Goal: Book appointment/travel/reservation

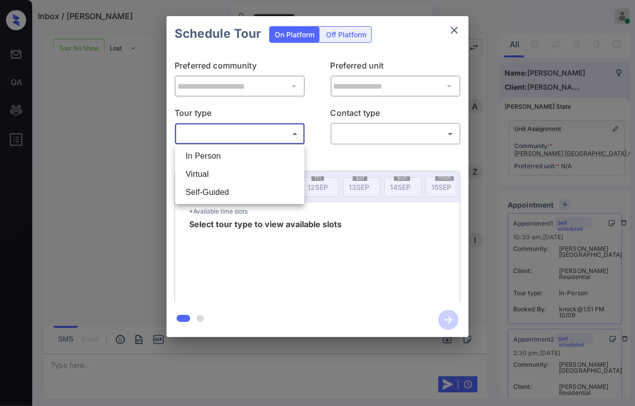
click at [223, 159] on li "In Person" at bounding box center [240, 156] width 124 height 18
type input "********"
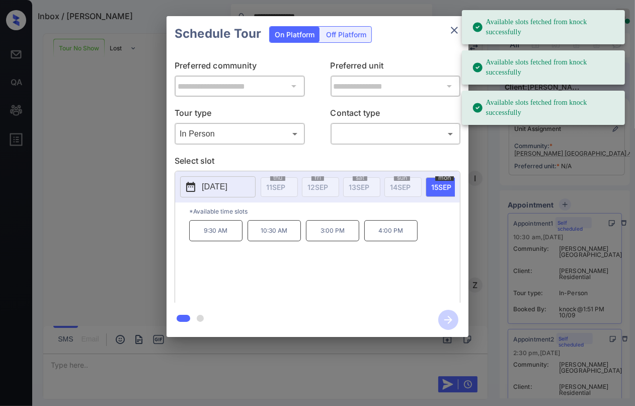
click at [227, 187] on p "2025-09-15" at bounding box center [215, 187] width 26 height 12
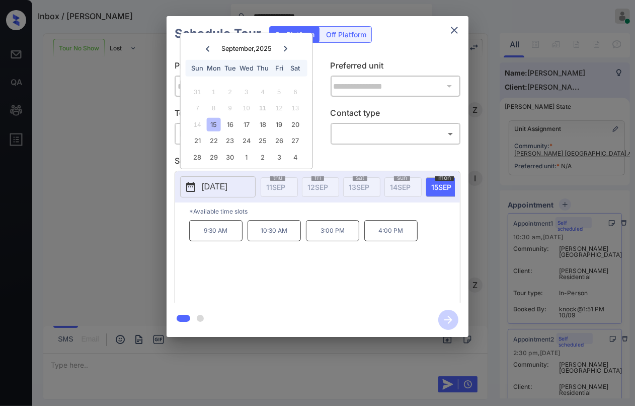
click at [209, 240] on p "9:30 AM" at bounding box center [215, 230] width 53 height 21
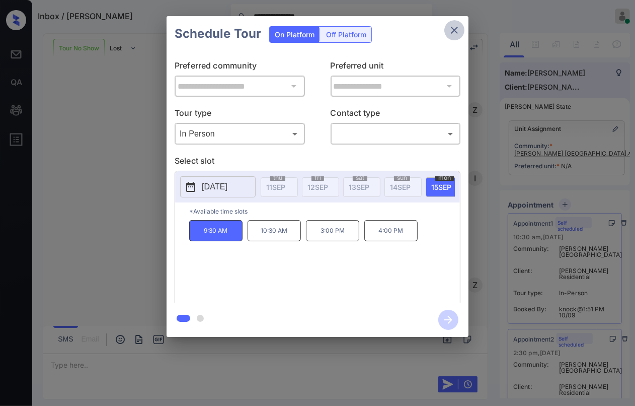
click at [456, 32] on icon "close" at bounding box center [454, 30] width 12 height 12
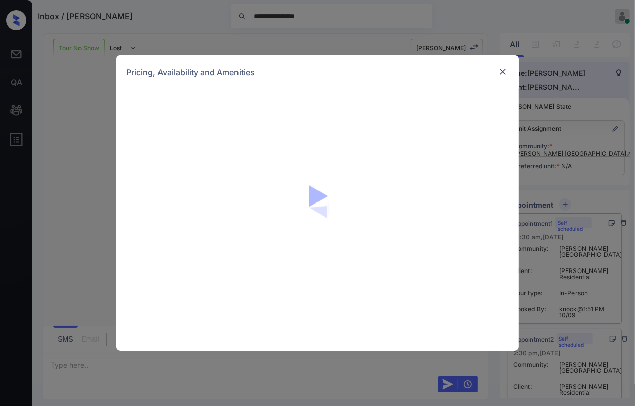
scroll to position [62, 0]
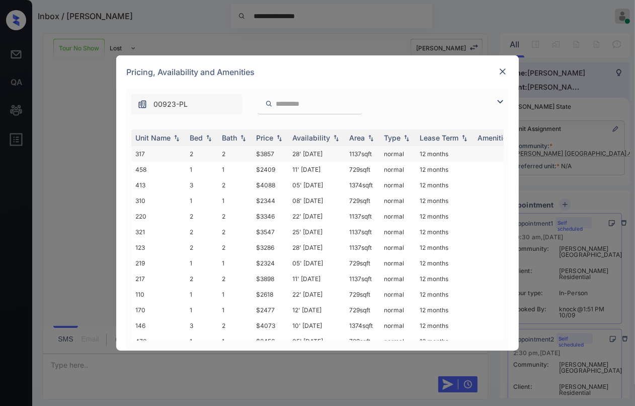
click at [212, 153] on td "2" at bounding box center [202, 154] width 32 height 16
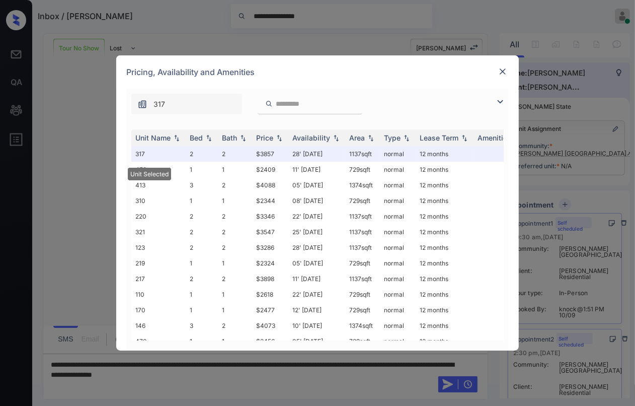
click at [499, 69] on img at bounding box center [503, 71] width 10 height 10
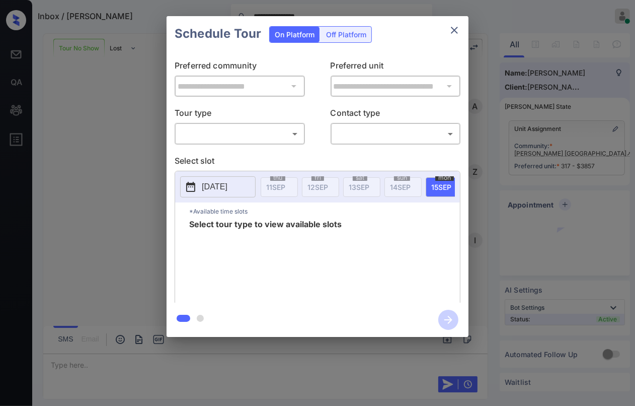
scroll to position [62, 0]
click at [208, 124] on div "​ ​" at bounding box center [240, 134] width 130 height 22
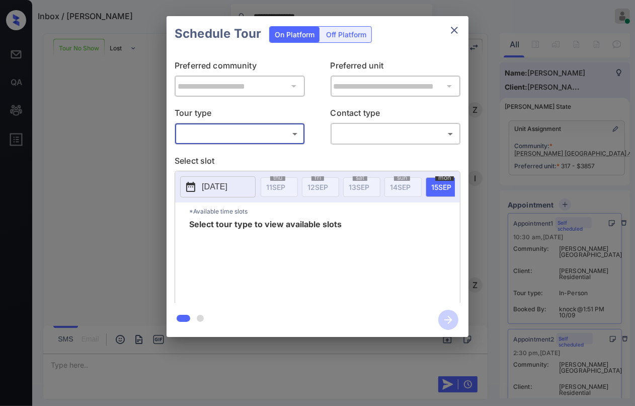
click at [211, 134] on body "**********" at bounding box center [317, 203] width 635 height 406
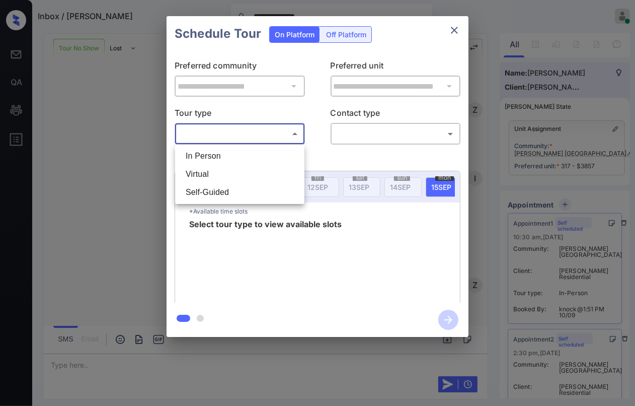
click at [206, 157] on li "In Person" at bounding box center [240, 156] width 124 height 18
type input "********"
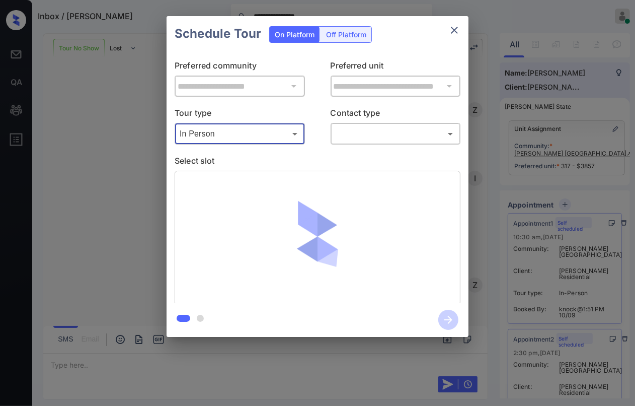
click at [382, 134] on div at bounding box center [317, 203] width 635 height 406
click at [382, 133] on body "**********" at bounding box center [317, 203] width 635 height 406
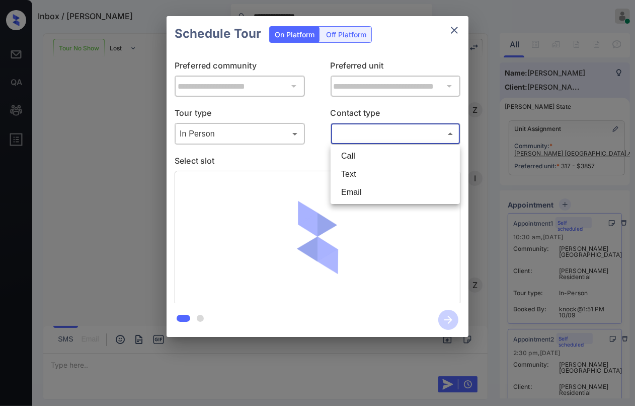
click at [357, 170] on li "Text" at bounding box center [395, 174] width 124 height 18
type input "****"
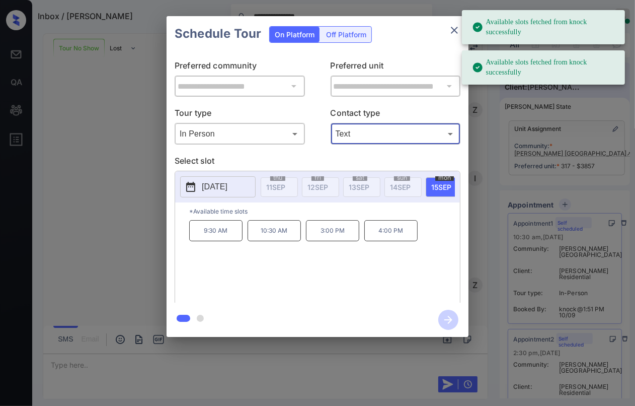
click at [227, 241] on p "9:30 AM" at bounding box center [215, 230] width 53 height 21
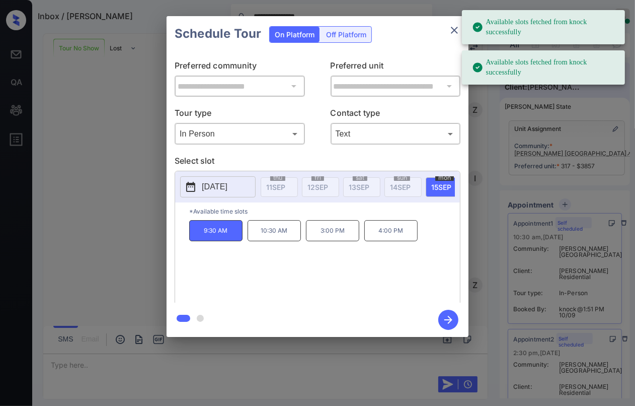
click at [444, 313] on icon "button" at bounding box center [448, 320] width 20 height 20
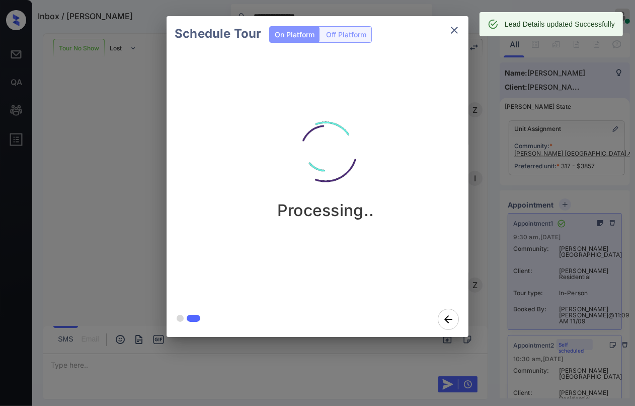
click at [612, 0] on div "Schedule Tour On Platform Off Platform Processing.." at bounding box center [317, 176] width 635 height 353
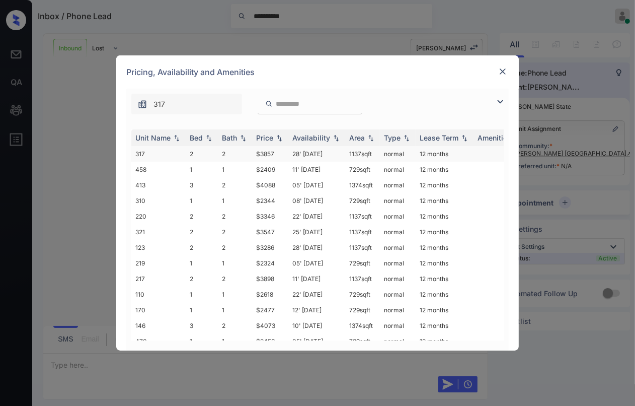
scroll to position [79, 0]
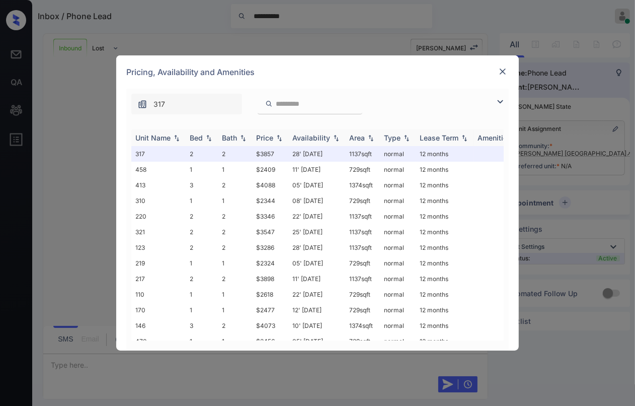
click at [203, 136] on div "Bed" at bounding box center [202, 137] width 24 height 9
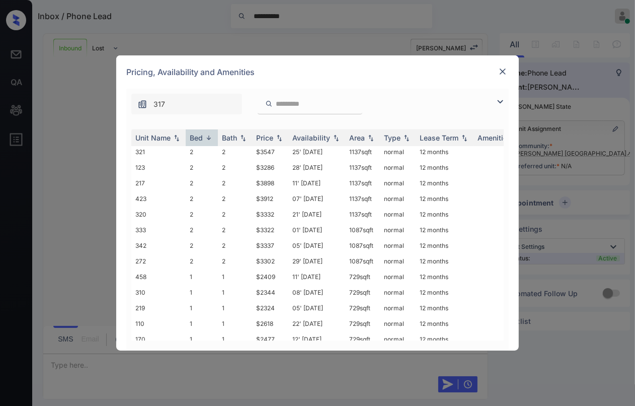
scroll to position [0, 0]
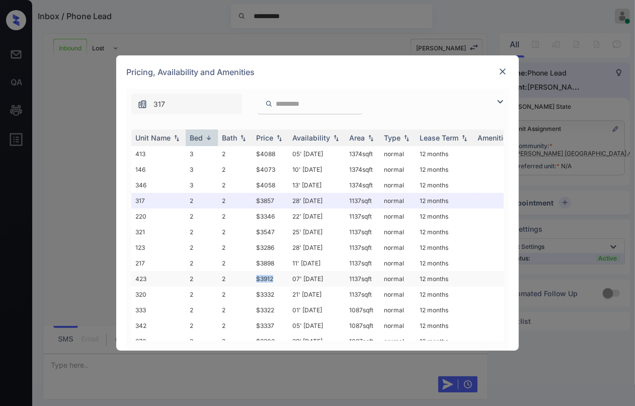
drag, startPoint x: 254, startPoint y: 276, endPoint x: 280, endPoint y: 276, distance: 26.7
click at [280, 276] on td "$3912" at bounding box center [270, 279] width 36 height 16
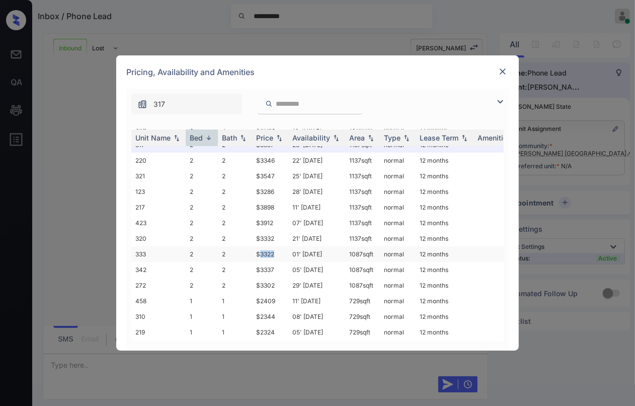
drag, startPoint x: 259, startPoint y: 251, endPoint x: 286, endPoint y: 242, distance: 29.0
click at [285, 249] on td "$3322" at bounding box center [270, 254] width 36 height 16
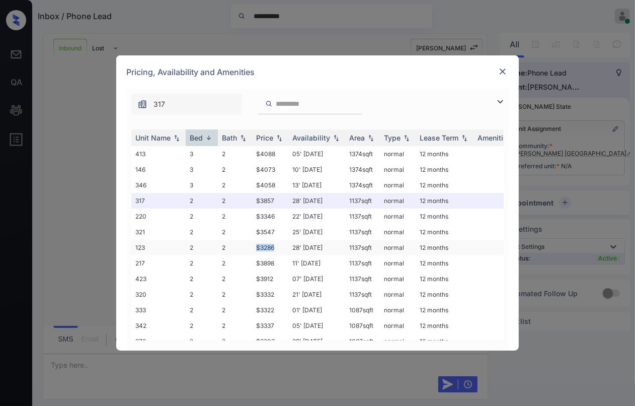
drag, startPoint x: 256, startPoint y: 246, endPoint x: 284, endPoint y: 243, distance: 28.8
click at [284, 243] on td "$3286" at bounding box center [270, 248] width 36 height 16
copy td "$3286"
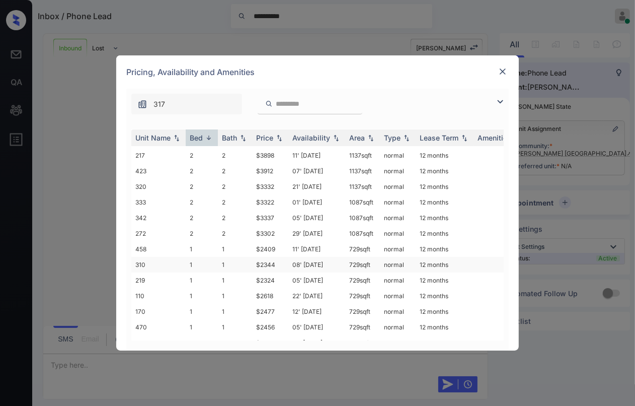
scroll to position [112, 0]
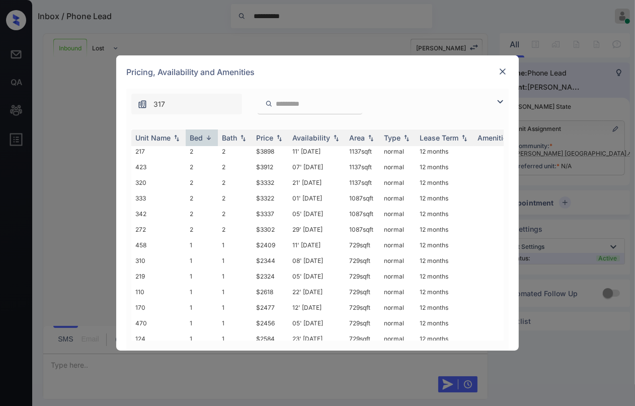
click at [500, 75] on img at bounding box center [503, 71] width 10 height 10
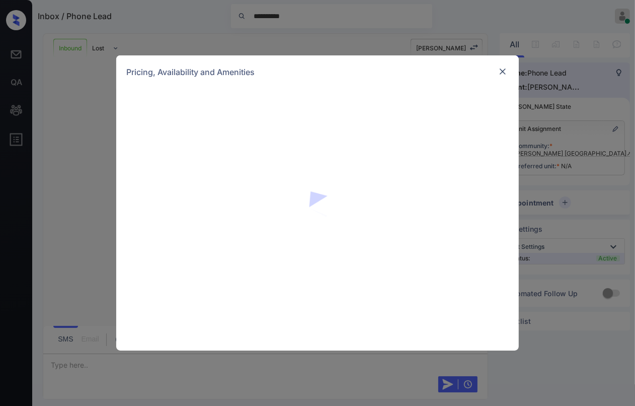
scroll to position [79, 0]
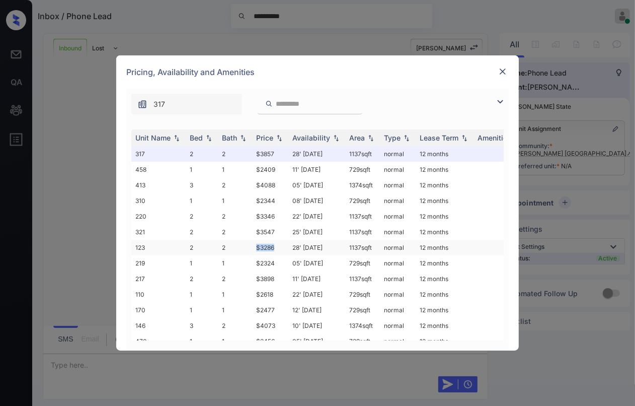
drag, startPoint x: 258, startPoint y: 243, endPoint x: 281, endPoint y: 243, distance: 23.7
click at [281, 243] on td "$3286" at bounding box center [270, 248] width 36 height 16
click at [261, 243] on td "$3286" at bounding box center [270, 248] width 36 height 16
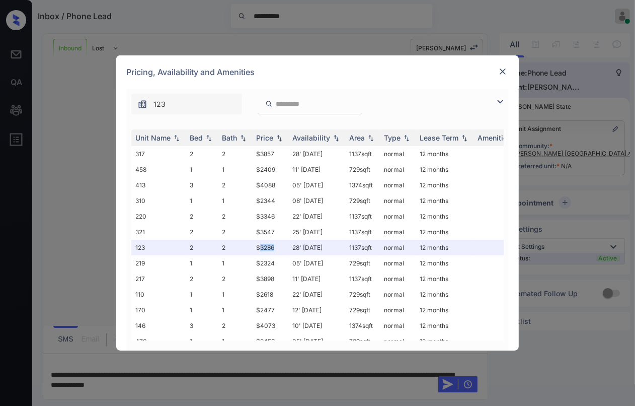
click at [504, 71] on img at bounding box center [503, 71] width 10 height 10
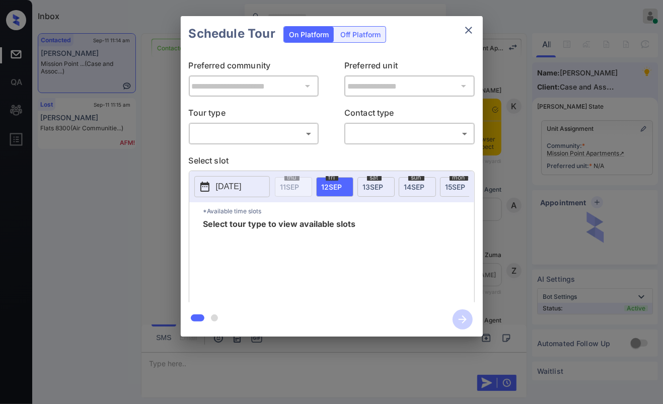
scroll to position [6063, 0]
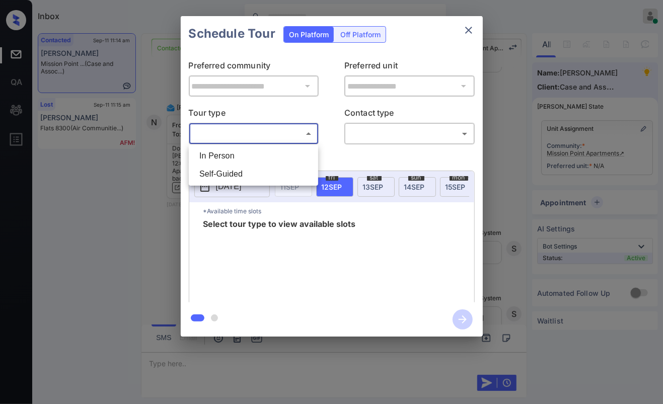
click at [217, 132] on body "Inbox [PERSON_NAME] [PERSON_NAME] Online Set yourself offline Set yourself on b…" at bounding box center [331, 202] width 663 height 404
click at [229, 160] on li "In Person" at bounding box center [253, 156] width 124 height 18
type input "********"
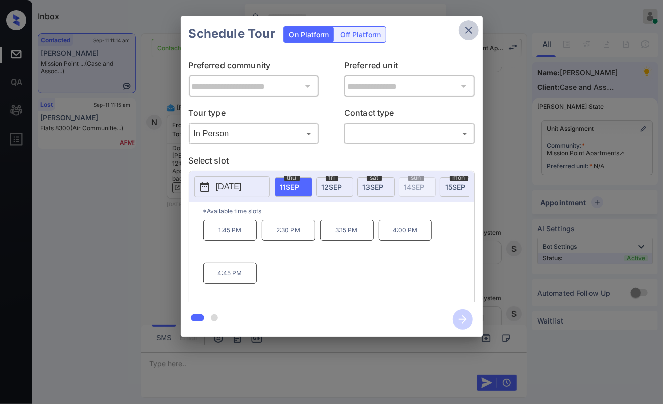
click at [469, 30] on icon "close" at bounding box center [468, 30] width 7 height 7
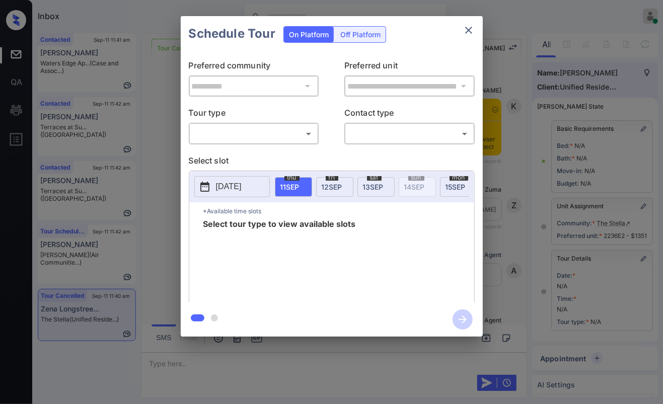
scroll to position [97, 0]
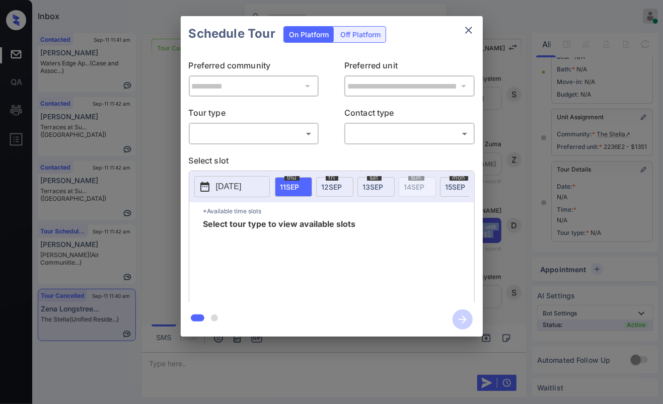
click at [278, 138] on body "Inbox Danielle Dela Cruz Online Set yourself offline Set yourself on break Prof…" at bounding box center [331, 202] width 663 height 404
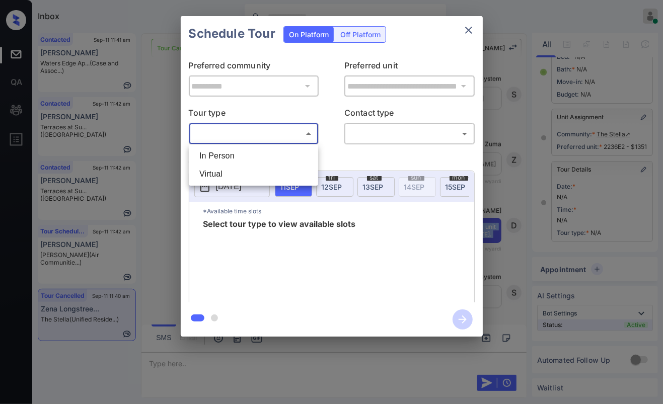
click at [250, 155] on li "In Person" at bounding box center [253, 156] width 124 height 18
type input "********"
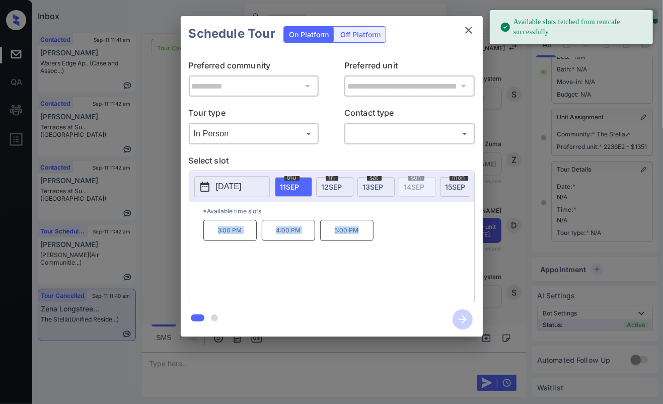
drag, startPoint x: 213, startPoint y: 239, endPoint x: 434, endPoint y: 166, distance: 232.0
click at [370, 239] on div "3:00 PM 4:00 PM 5:00 PM" at bounding box center [338, 260] width 271 height 81
click at [467, 27] on icon "close" at bounding box center [469, 30] width 12 height 12
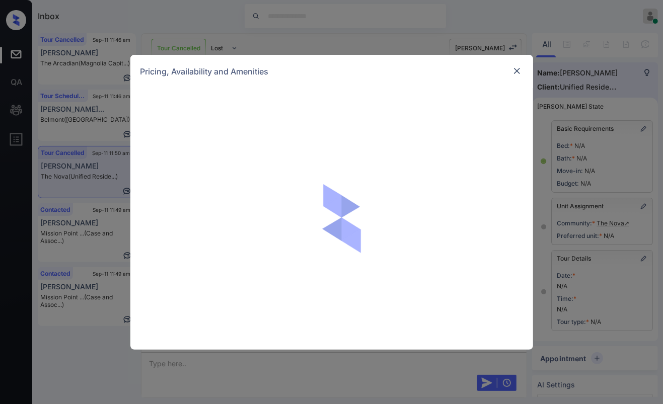
scroll to position [974, 0]
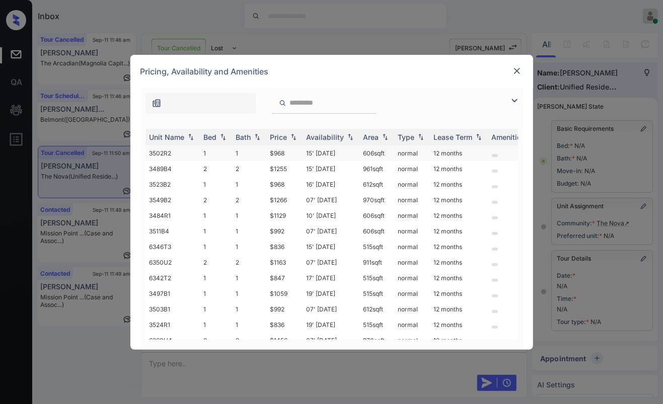
click at [231, 151] on td "1" at bounding box center [216, 153] width 32 height 16
click at [232, 151] on tr "3502R2 1 1 $968 15' [DATE] 606 sqft normal 12 months" at bounding box center [408, 153] width 526 height 16
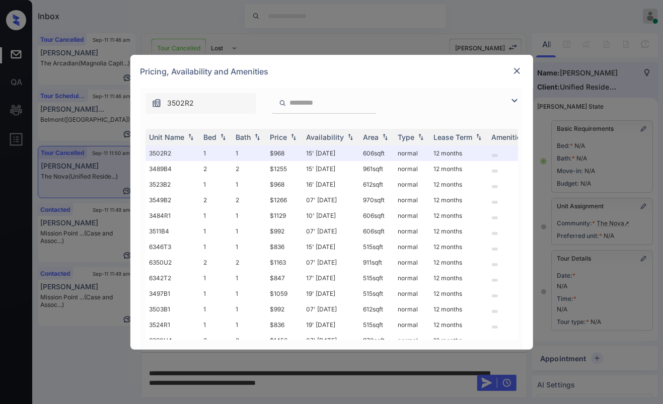
click at [518, 73] on img at bounding box center [517, 71] width 10 height 10
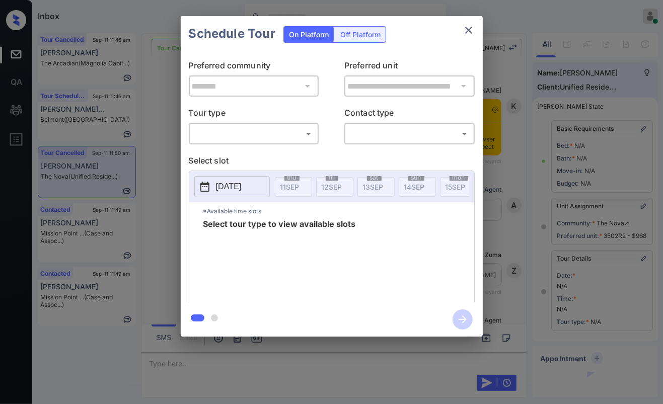
scroll to position [97, 0]
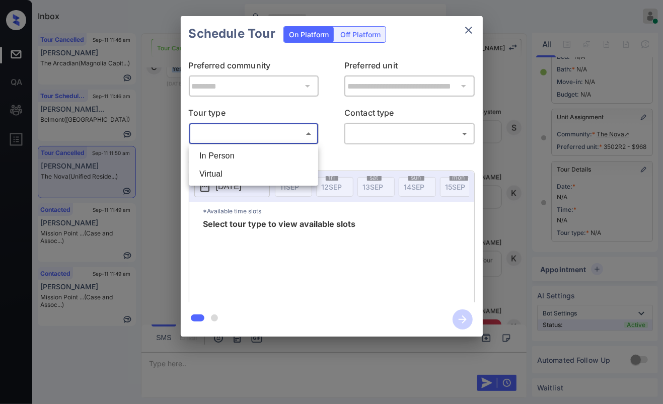
click at [289, 138] on body "Inbox [PERSON_NAME] [PERSON_NAME] Online Set yourself offline Set yourself on b…" at bounding box center [331, 202] width 663 height 404
click at [242, 160] on li "In Person" at bounding box center [253, 156] width 124 height 18
type input "********"
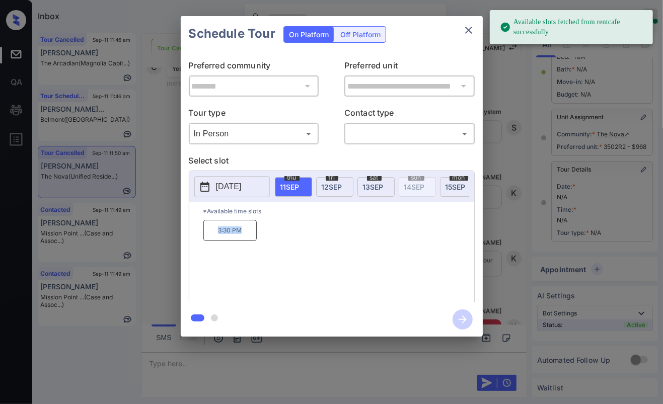
drag, startPoint x: 212, startPoint y: 236, endPoint x: 258, endPoint y: 238, distance: 45.8
click at [258, 238] on div "3:30 PM" at bounding box center [338, 260] width 271 height 81
copy p "3:30 PM"
click at [469, 31] on icon "close" at bounding box center [469, 30] width 12 height 12
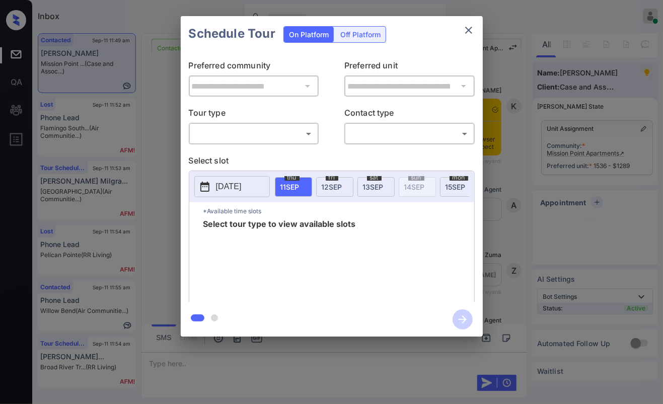
click at [257, 139] on body "Inbox [PERSON_NAME] [PERSON_NAME] Online Set yourself offline Set yourself on b…" at bounding box center [331, 202] width 663 height 404
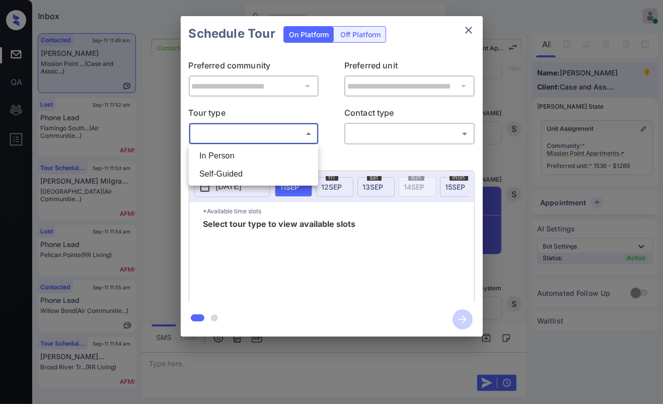
click at [467, 29] on div at bounding box center [331, 202] width 663 height 404
click at [469, 28] on icon "close" at bounding box center [469, 30] width 12 height 12
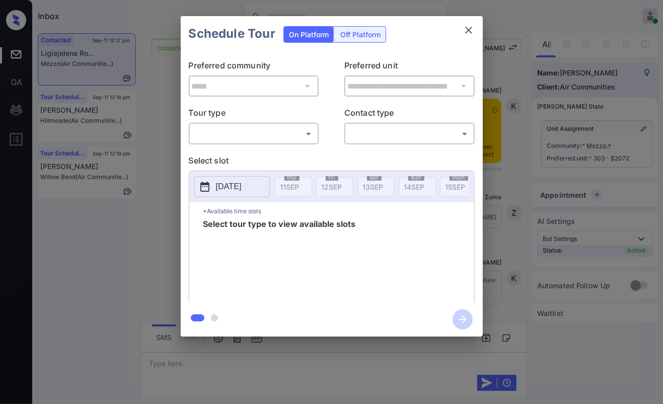
click at [232, 135] on body "Inbox [PERSON_NAME] [PERSON_NAME] Online Set yourself offline Set yourself on b…" at bounding box center [331, 202] width 663 height 404
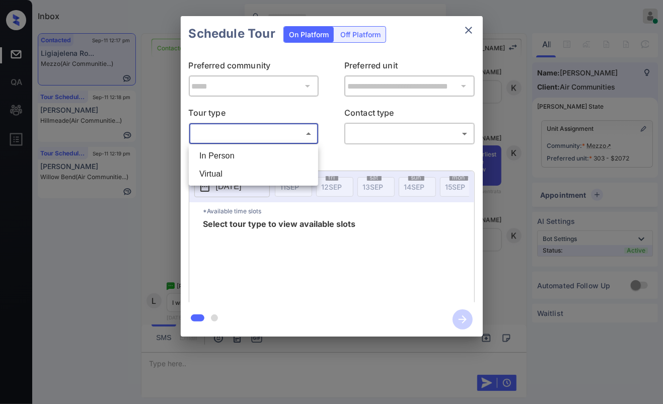
click at [473, 26] on div at bounding box center [331, 202] width 663 height 404
click at [468, 29] on icon "close" at bounding box center [469, 30] width 12 height 12
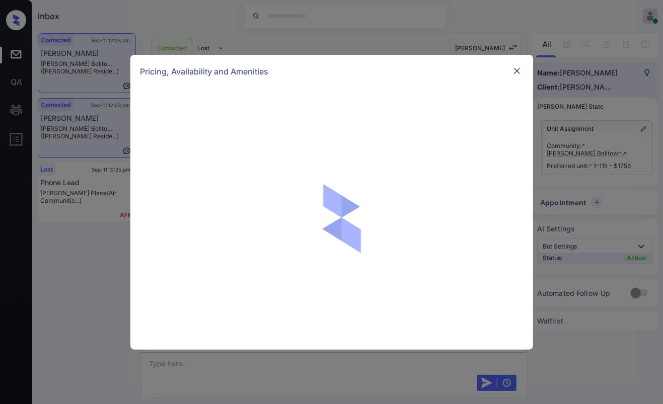
scroll to position [6644, 0]
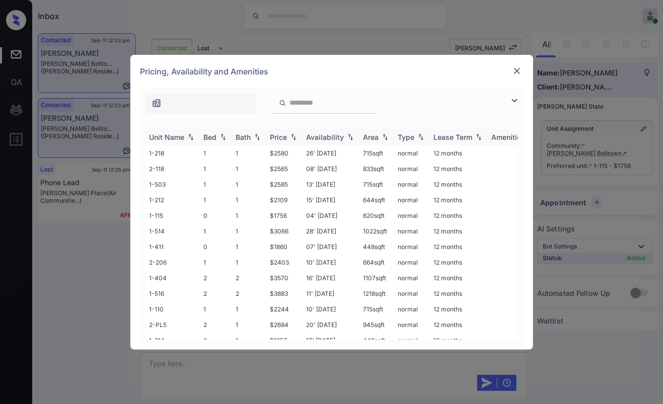
click at [211, 138] on div "Bed" at bounding box center [210, 137] width 13 height 9
drag, startPoint x: 267, startPoint y: 152, endPoint x: 299, endPoint y: 152, distance: 32.2
click at [299, 152] on td "$1756" at bounding box center [284, 153] width 36 height 16
copy td "$1756"
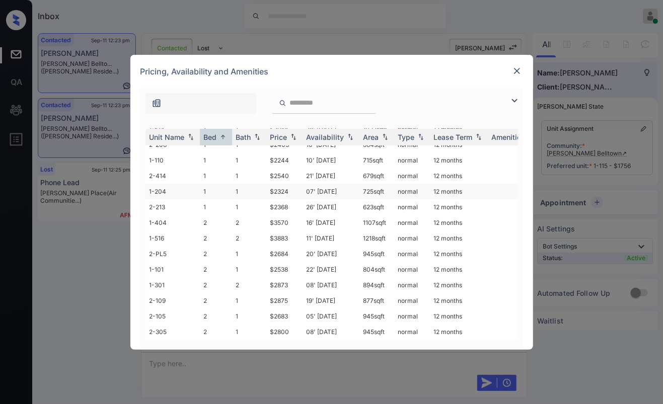
scroll to position [0, 0]
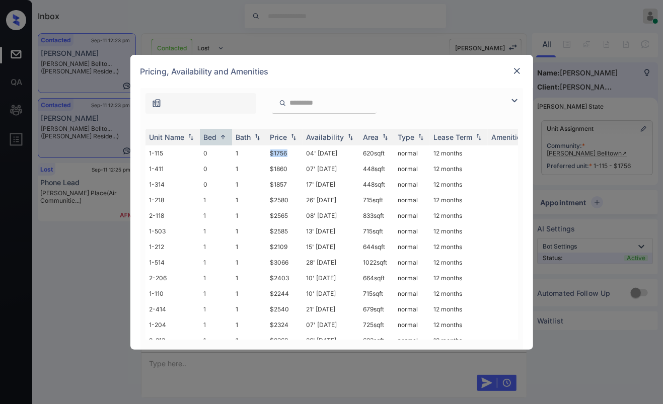
click at [516, 67] on img at bounding box center [517, 71] width 10 height 10
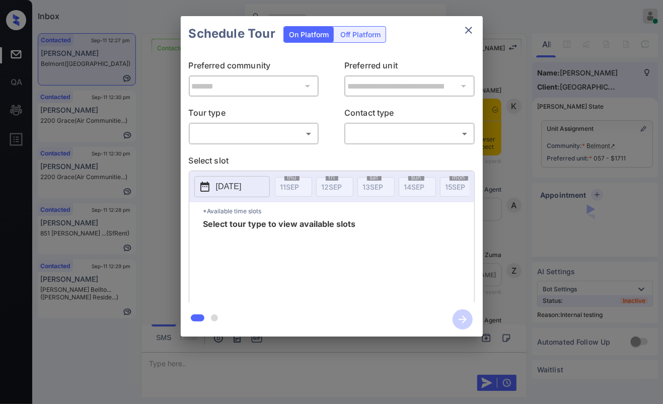
scroll to position [2867, 0]
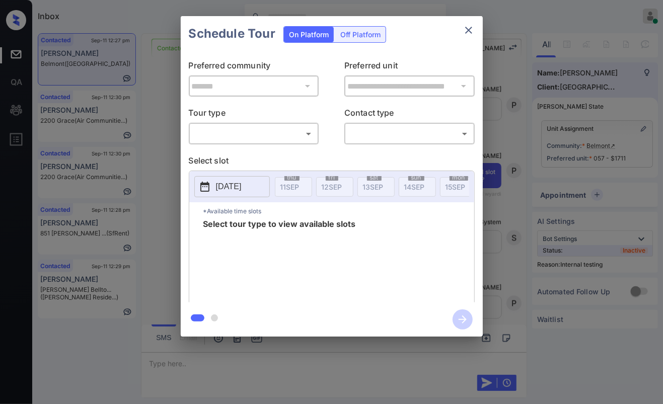
click at [298, 135] on body "Inbox [PERSON_NAME] [PERSON_NAME] Online Set yourself offline Set yourself on b…" at bounding box center [331, 202] width 663 height 404
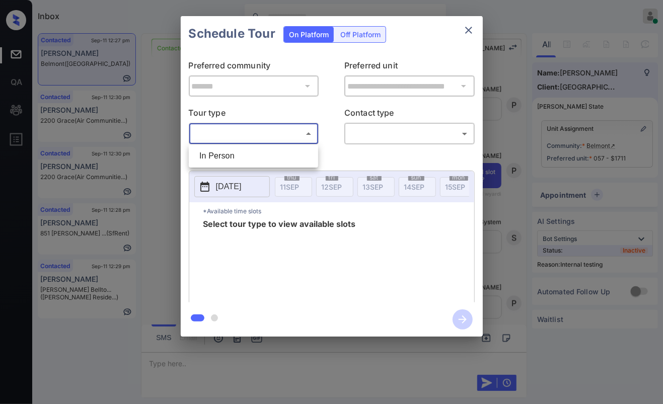
click at [258, 156] on li "In Person" at bounding box center [253, 156] width 124 height 18
type input "********"
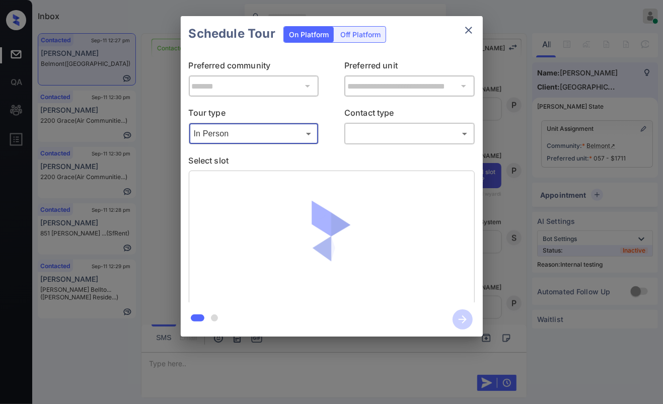
click at [392, 136] on body "Inbox [PERSON_NAME] [PERSON_NAME] Online Set yourself offline Set yourself on b…" at bounding box center [331, 202] width 663 height 404
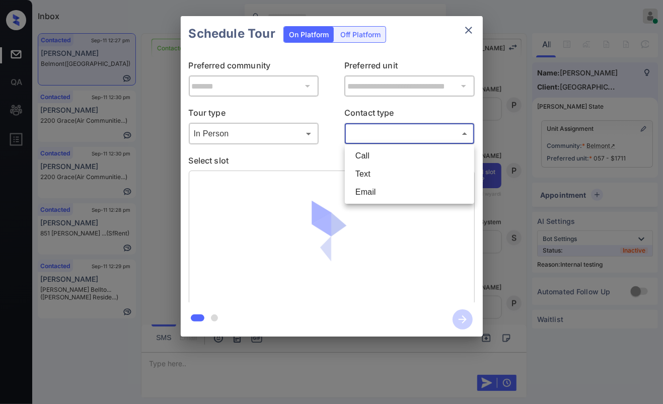
click at [370, 173] on li "Text" at bounding box center [409, 174] width 124 height 18
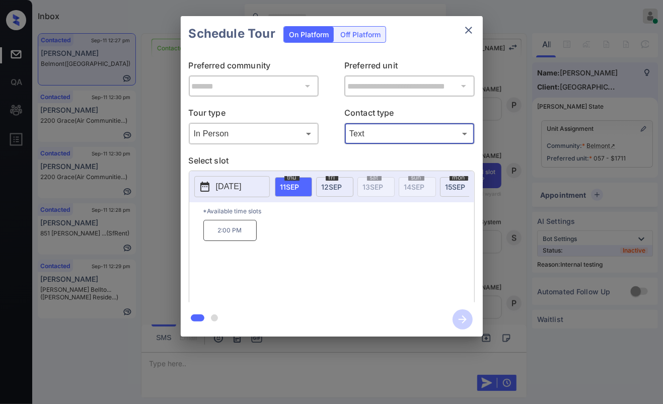
type input "****"
click at [339, 186] on span "[DATE]" at bounding box center [332, 187] width 21 height 9
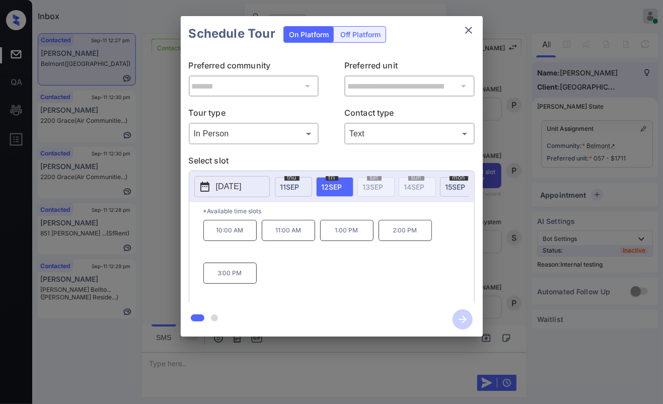
click at [234, 277] on p "3:00 PM" at bounding box center [229, 273] width 53 height 21
click at [459, 319] on icon "button" at bounding box center [462, 320] width 20 height 20
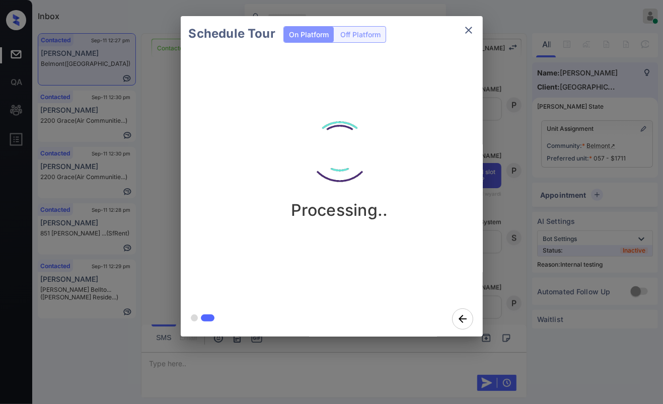
click at [159, 82] on div "Schedule Tour On Platform Off Platform Processing.." at bounding box center [331, 176] width 663 height 353
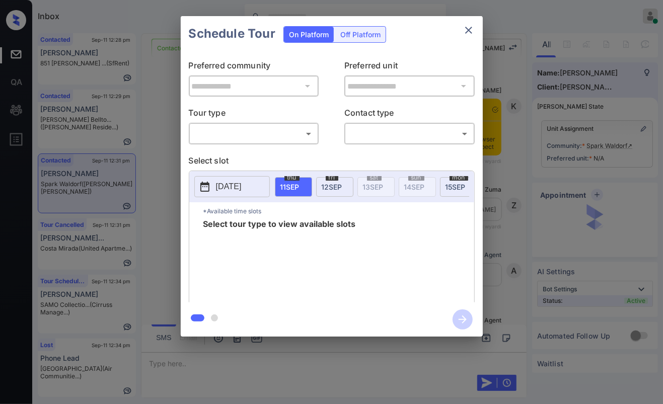
scroll to position [613, 0]
click at [285, 131] on body "Inbox [PERSON_NAME] [PERSON_NAME] Online Set yourself offline Set yourself on b…" at bounding box center [331, 202] width 663 height 404
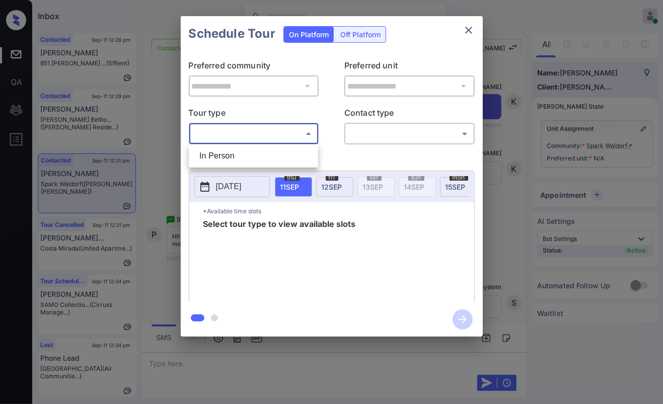
click at [252, 161] on li "In Person" at bounding box center [253, 156] width 124 height 18
type input "********"
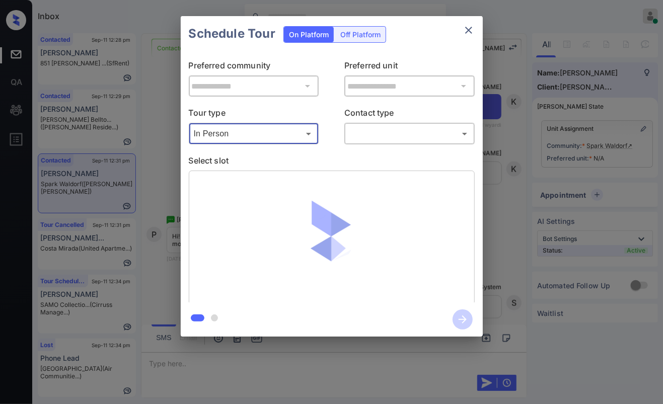
click at [230, 193] on div at bounding box center [332, 238] width 286 height 134
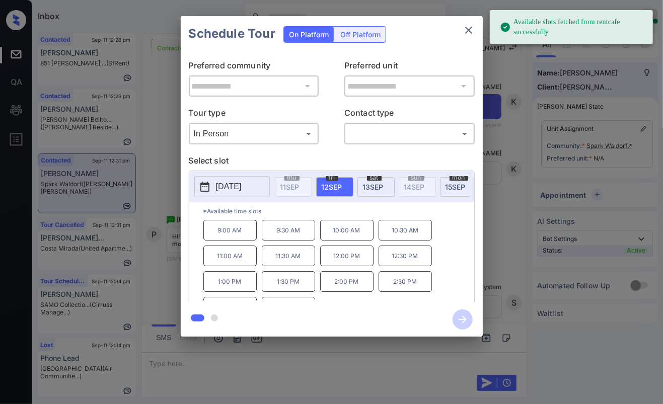
click at [237, 187] on p "2025-09-12" at bounding box center [229, 187] width 26 height 12
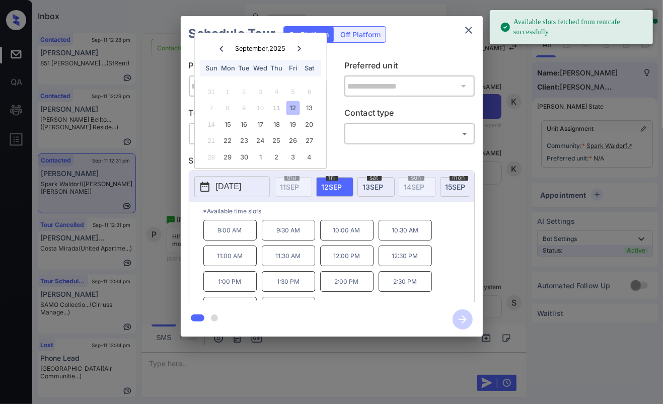
click at [301, 51] on div at bounding box center [299, 48] width 14 height 13
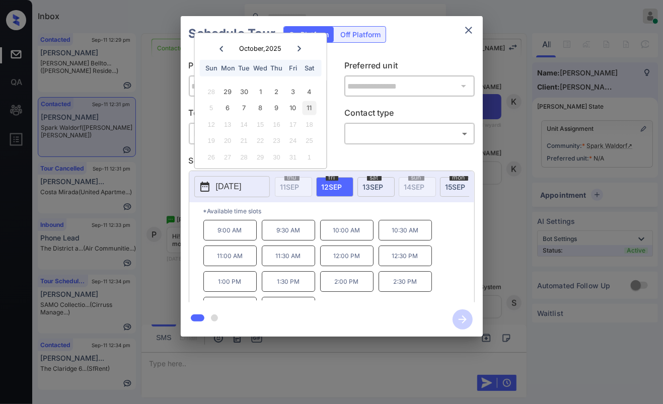
click at [311, 105] on div "11" at bounding box center [309, 108] width 14 height 14
click at [294, 108] on div "10" at bounding box center [293, 108] width 14 height 14
click at [305, 111] on div "11" at bounding box center [309, 108] width 14 height 14
click at [463, 31] on icon "close" at bounding box center [469, 30] width 12 height 12
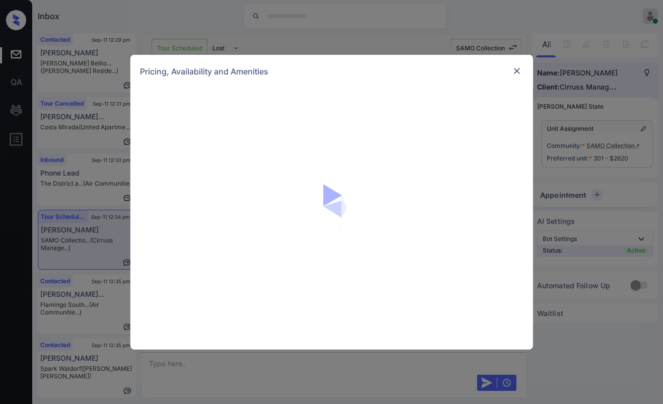
scroll to position [1894, 0]
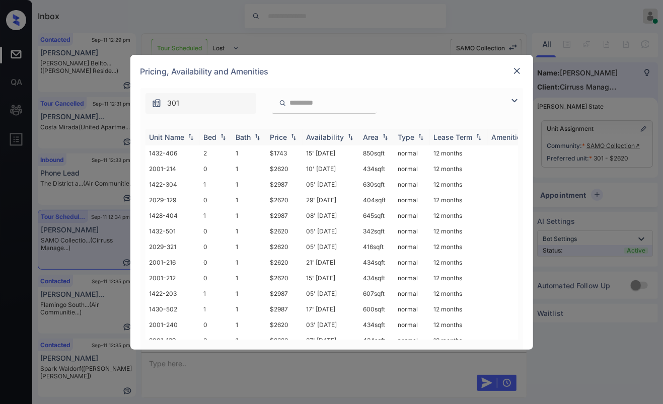
click at [208, 135] on div "Bed" at bounding box center [210, 137] width 13 height 9
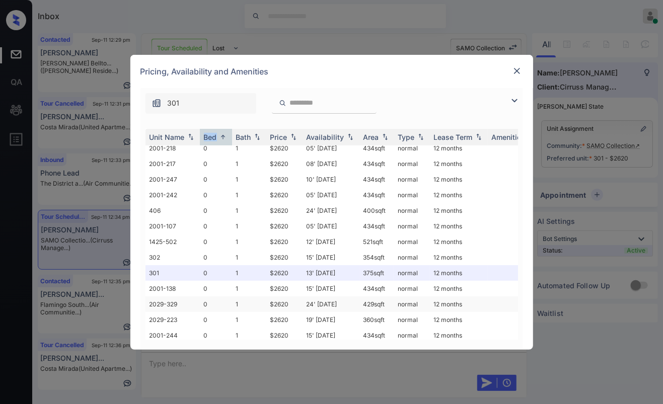
scroll to position [223, 0]
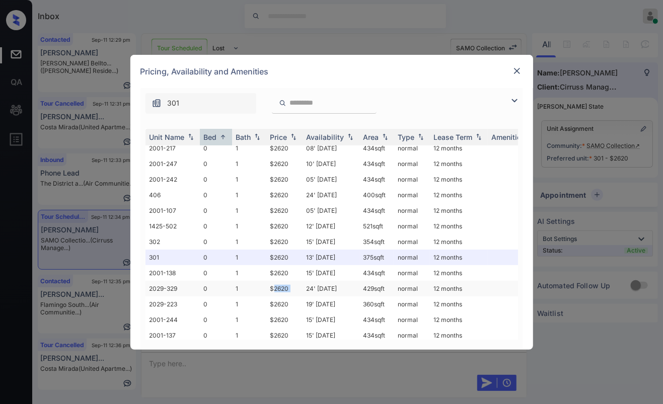
drag, startPoint x: 273, startPoint y: 278, endPoint x: 306, endPoint y: 279, distance: 33.2
click at [306, 281] on tr "2029-329 0 1 $2620 24' Aug 25 429 sqft normal 12 months" at bounding box center [408, 289] width 526 height 16
drag, startPoint x: 272, startPoint y: 277, endPoint x: 300, endPoint y: 274, distance: 27.8
click at [298, 281] on td "$2620" at bounding box center [284, 289] width 36 height 16
copy td "$2620"
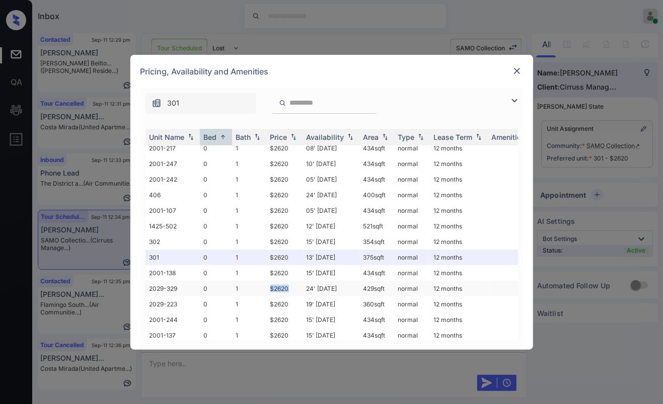
click at [279, 281] on td "$2620" at bounding box center [284, 289] width 36 height 16
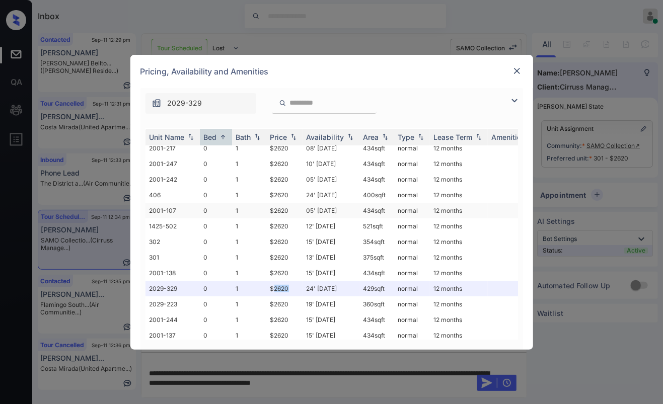
scroll to position [423, 0]
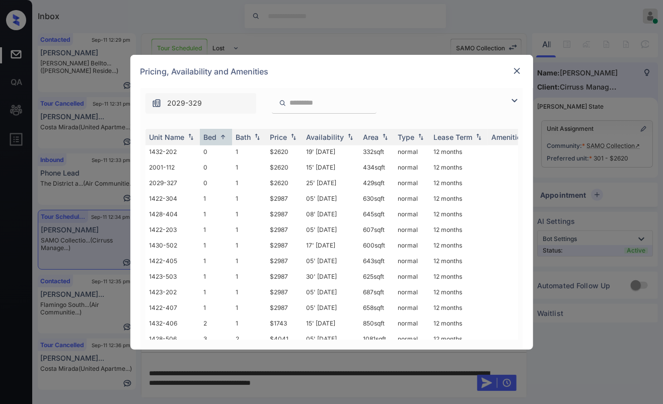
click at [517, 73] on img at bounding box center [517, 71] width 10 height 10
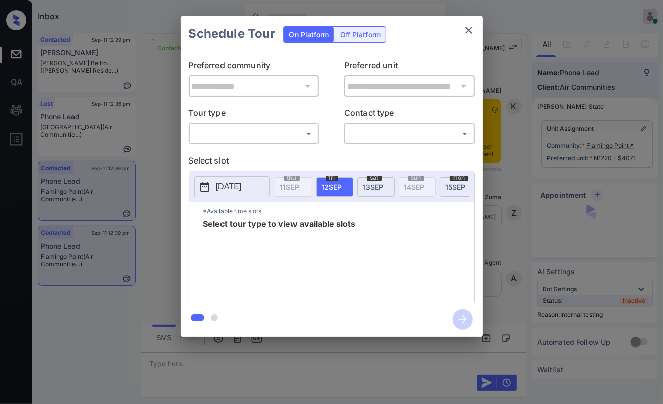
scroll to position [1667, 0]
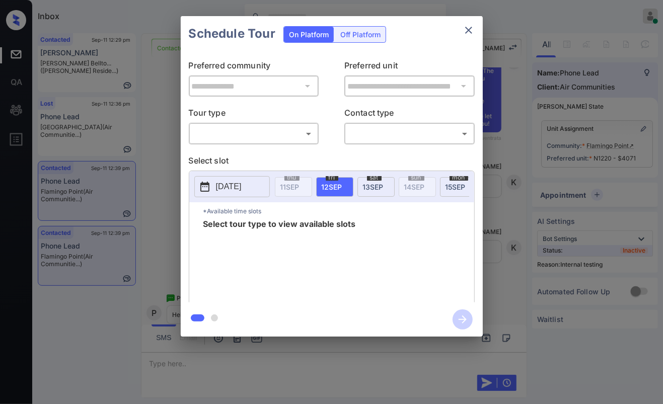
click at [216, 125] on body "Inbox [PERSON_NAME] [PERSON_NAME] Online Set yourself offline Set yourself on b…" at bounding box center [331, 202] width 663 height 404
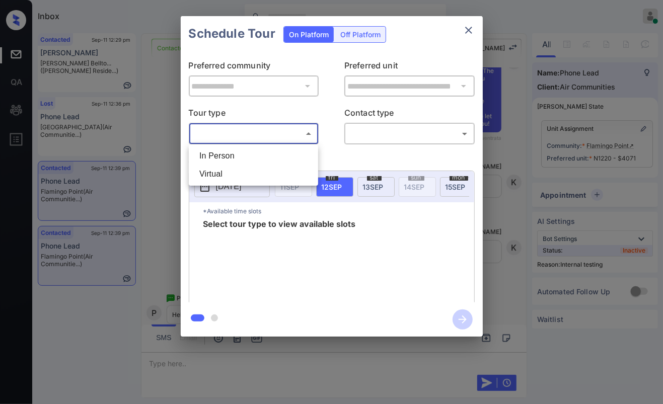
click at [217, 151] on li "In Person" at bounding box center [253, 156] width 124 height 18
type input "********"
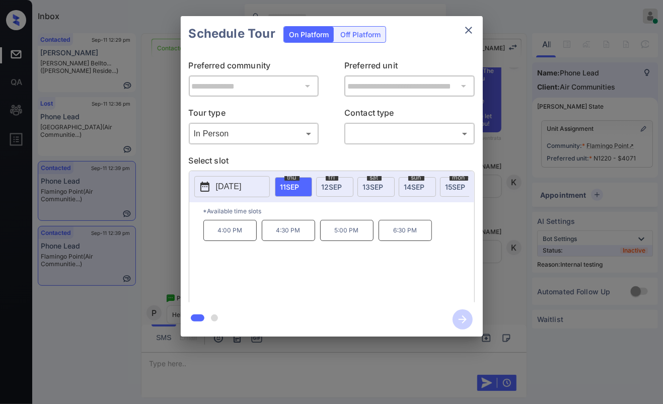
click at [233, 236] on p "4:00 PM" at bounding box center [229, 230] width 53 height 21
click at [391, 136] on body "Inbox [PERSON_NAME] [PERSON_NAME] Online Set yourself offline Set yourself on b…" at bounding box center [331, 202] width 663 height 404
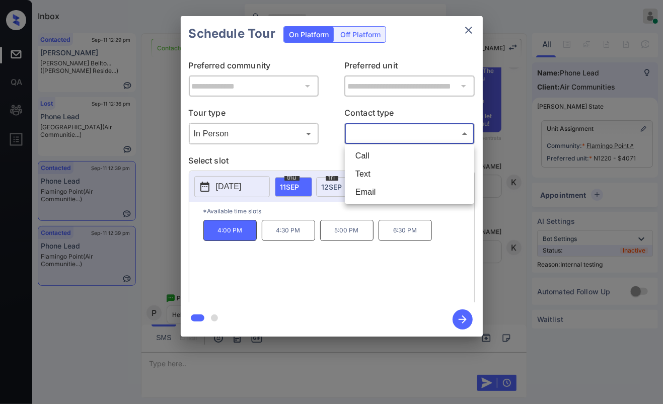
click at [369, 174] on li "Text" at bounding box center [409, 174] width 124 height 18
type input "****"
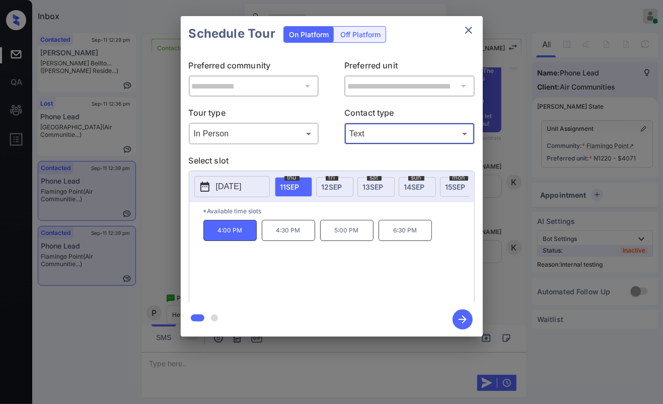
click at [459, 317] on icon "button" at bounding box center [462, 320] width 20 height 20
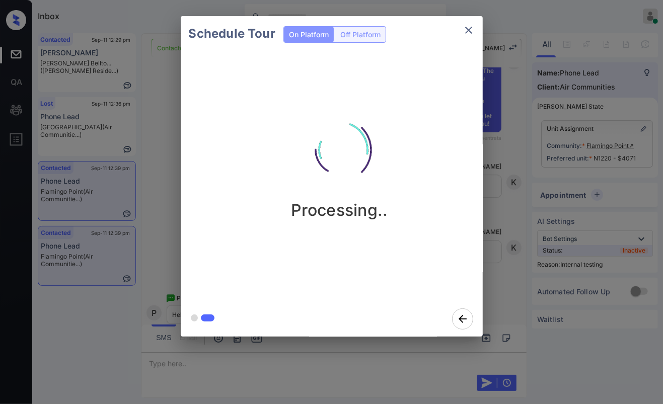
click at [471, 29] on icon "close" at bounding box center [469, 30] width 12 height 12
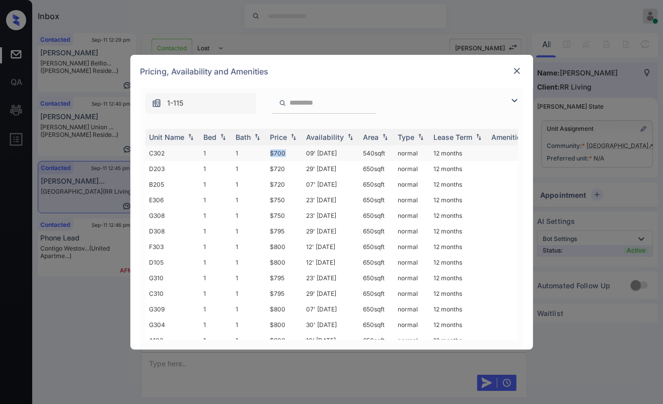
drag, startPoint x: 271, startPoint y: 151, endPoint x: 289, endPoint y: 152, distance: 18.1
click at [289, 152] on td "$700" at bounding box center [284, 153] width 36 height 16
copy td "$700"
click at [517, 69] on img at bounding box center [517, 71] width 10 height 10
